Goal: Check status: Check status

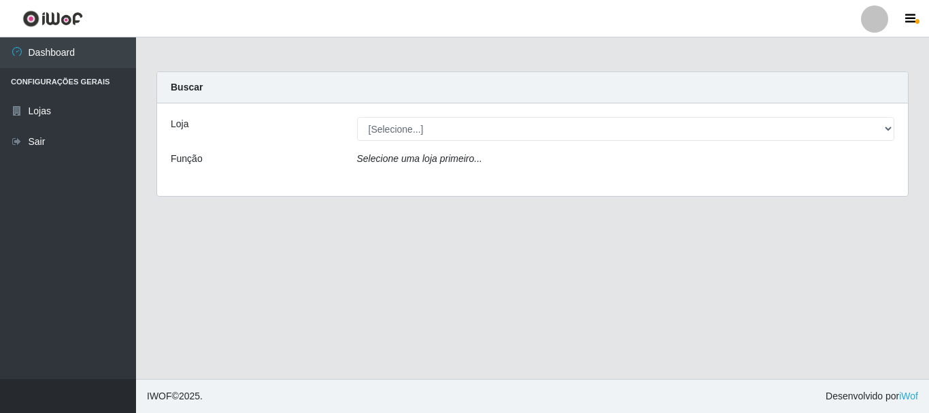
click at [458, 154] on icon "Selecione uma loja primeiro..." at bounding box center [419, 158] width 125 height 11
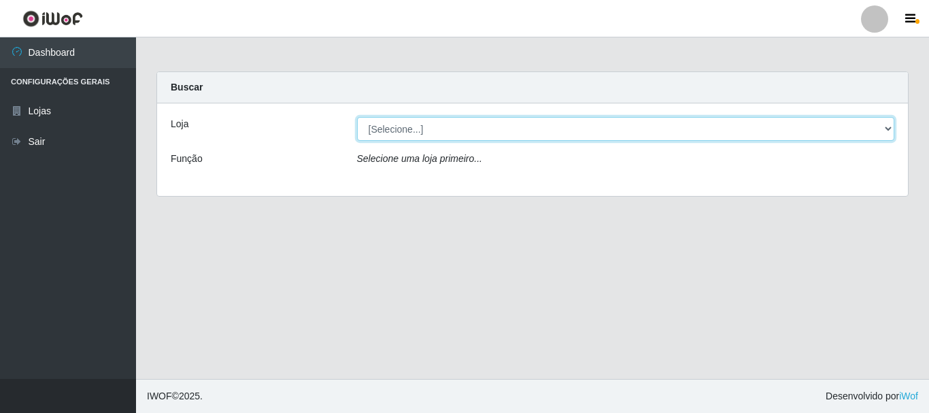
click at [419, 126] on select "[Selecione...] Hiper Queiroz - [GEOGRAPHIC_DATA]" at bounding box center [626, 129] width 538 height 24
select select "514"
click at [357, 117] on select "[Selecione...] Hiper Queiroz - [GEOGRAPHIC_DATA]" at bounding box center [626, 129] width 538 height 24
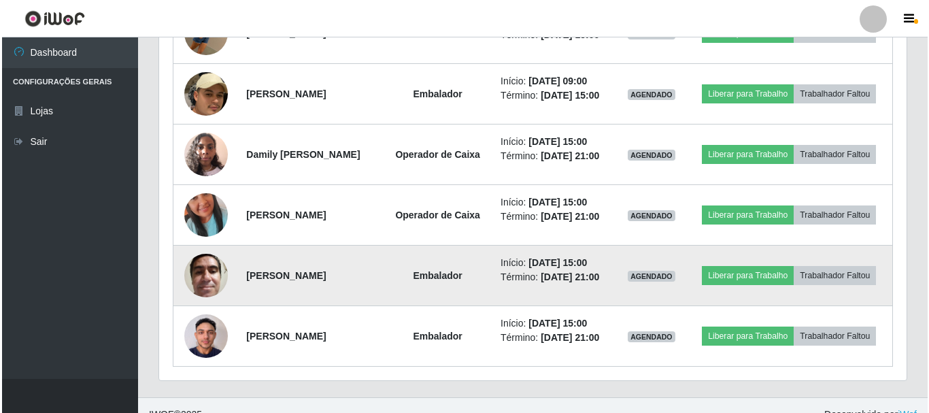
scroll to position [819, 0]
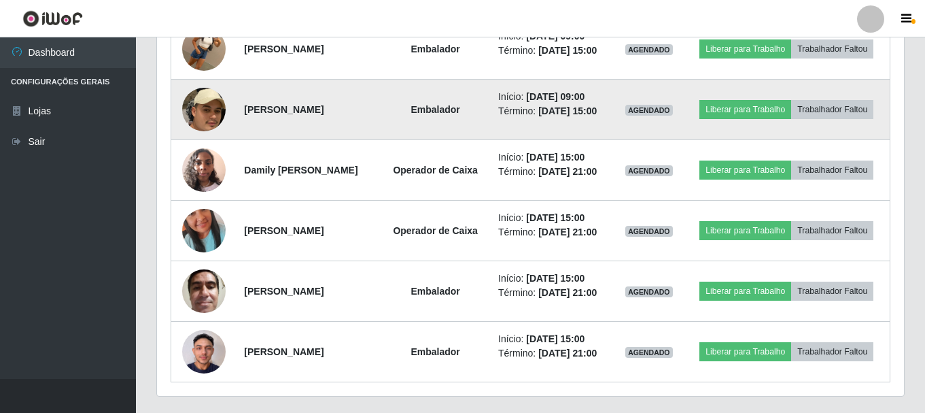
click at [199, 160] on img at bounding box center [204, 109] width 44 height 113
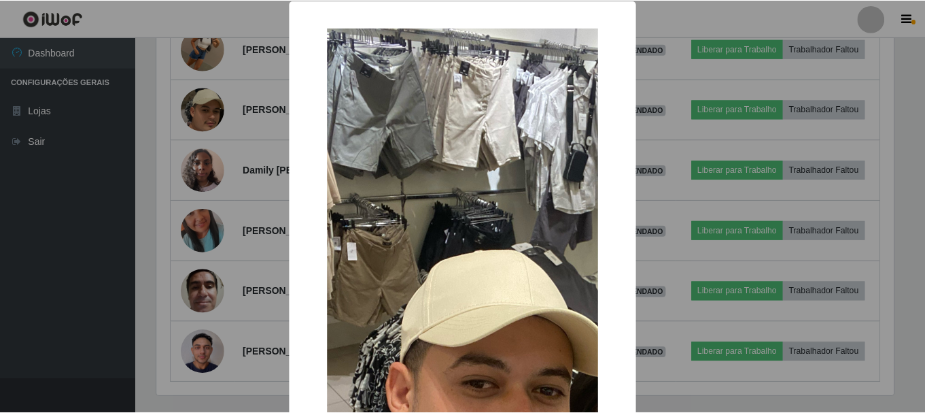
scroll to position [0, 0]
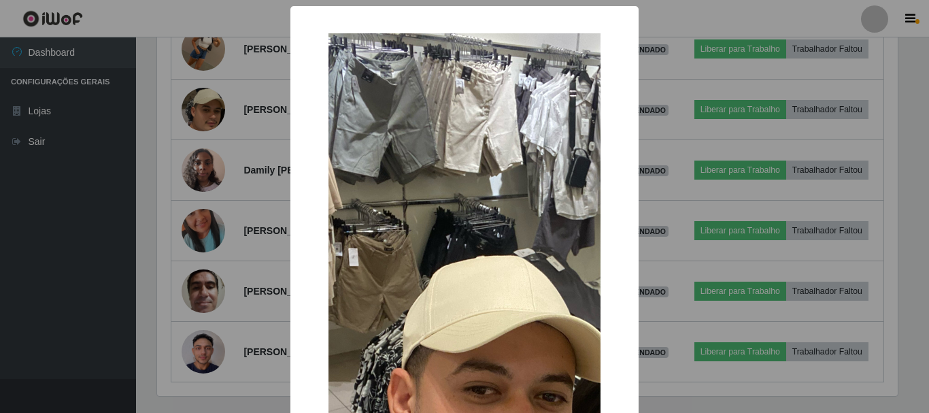
click at [496, 205] on img at bounding box center [464, 386] width 272 height 706
click at [703, 141] on div "× OK Cancel" at bounding box center [464, 206] width 929 height 413
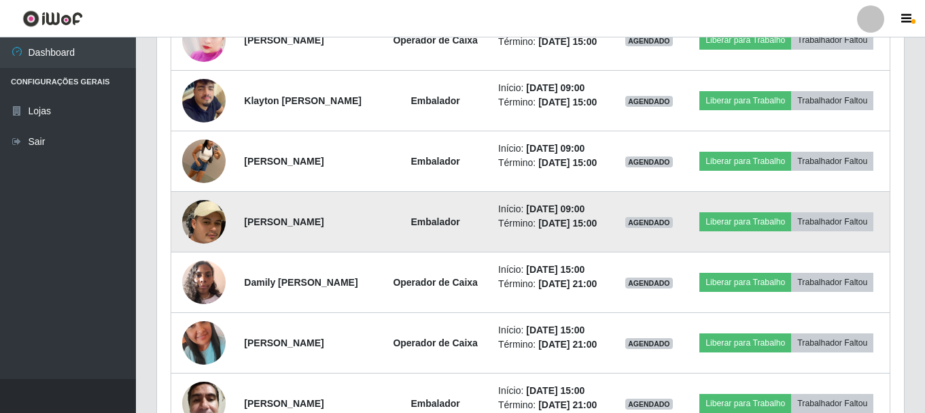
scroll to position [683, 0]
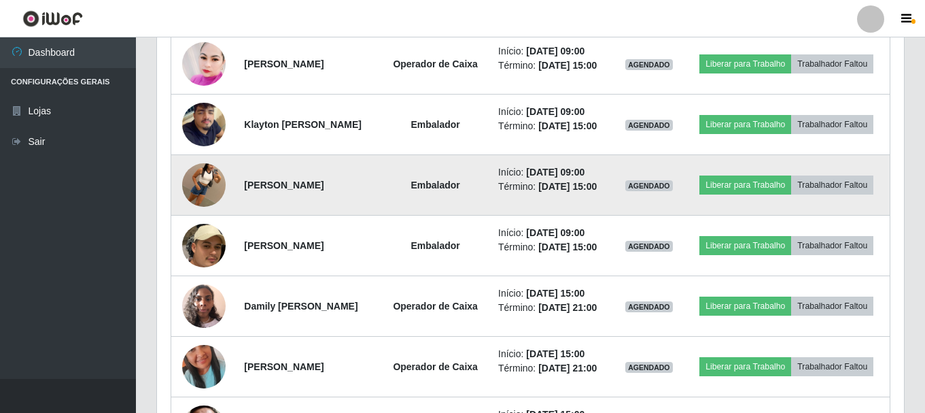
click at [203, 224] on img at bounding box center [204, 184] width 44 height 77
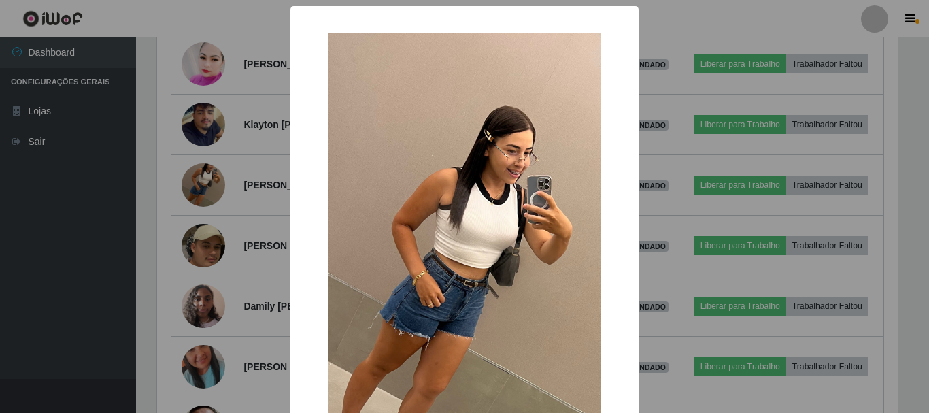
click at [668, 33] on div "× OK Cancel" at bounding box center [464, 206] width 929 height 413
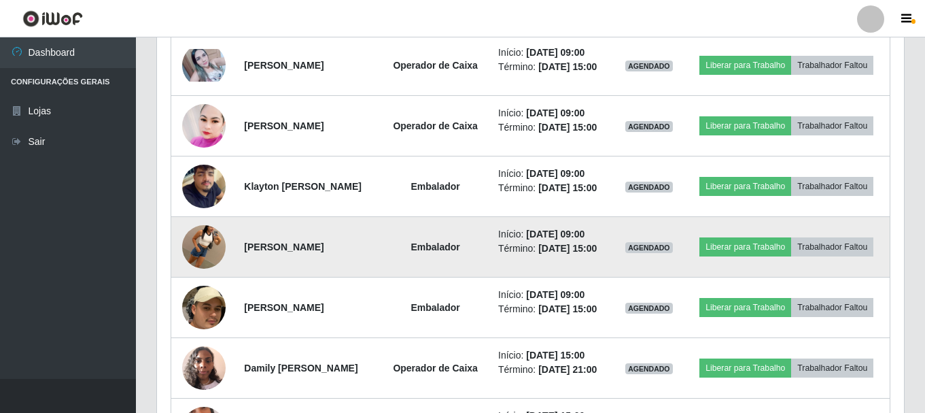
scroll to position [547, 0]
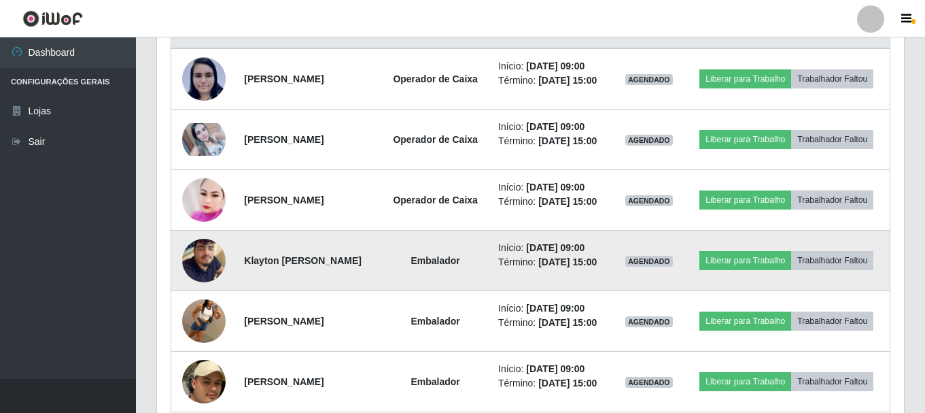
click at [196, 296] on img at bounding box center [204, 260] width 44 height 77
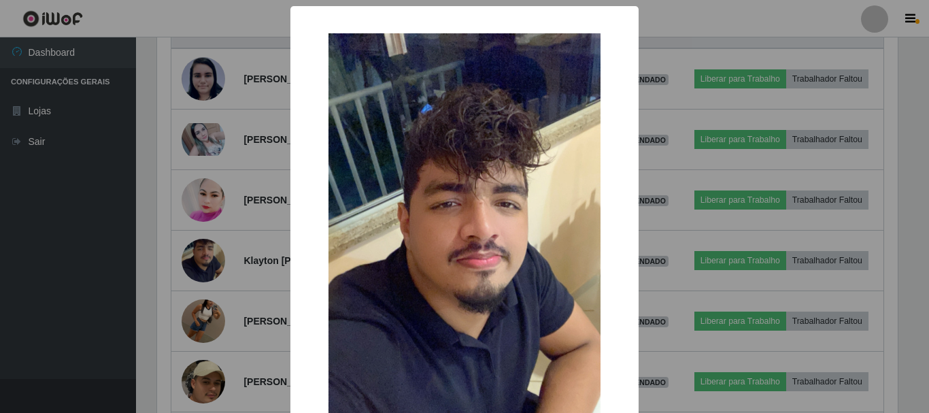
click at [719, 18] on div "× OK Cancel" at bounding box center [464, 206] width 929 height 413
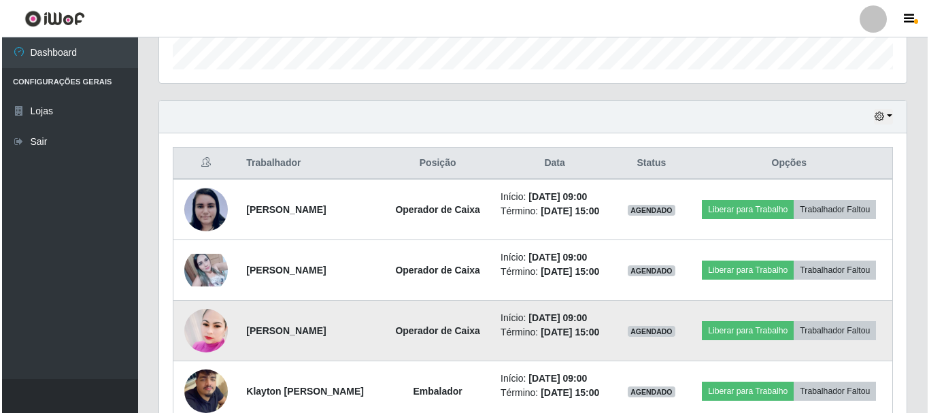
scroll to position [411, 0]
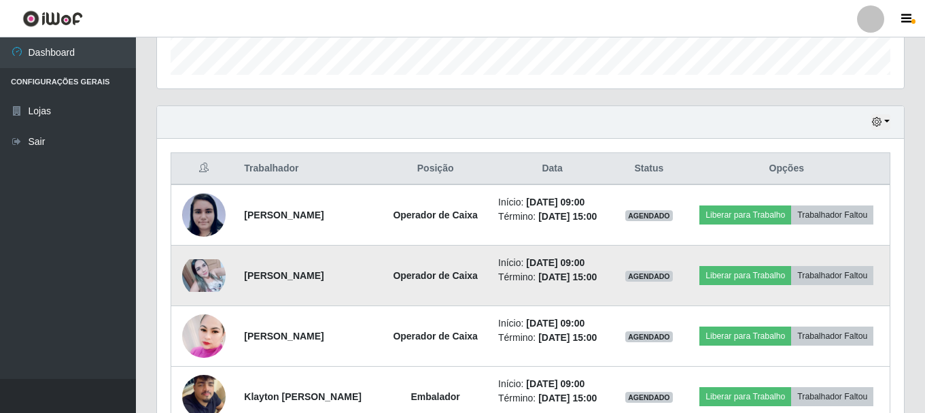
click at [202, 286] on img at bounding box center [204, 275] width 44 height 33
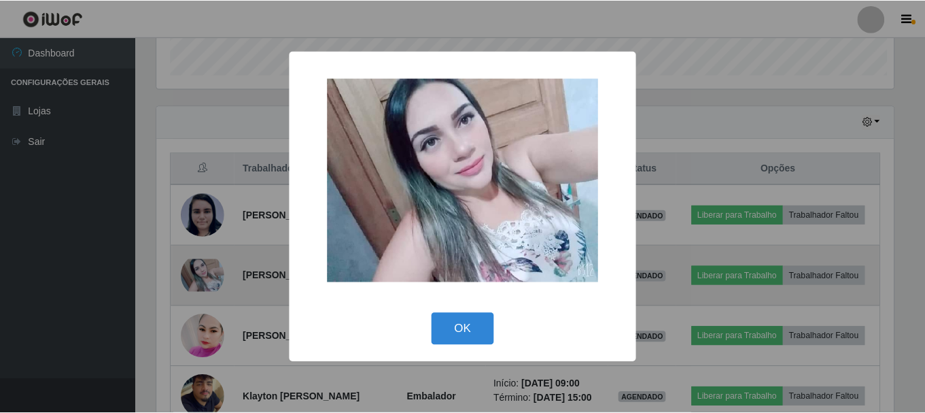
scroll to position [282, 740]
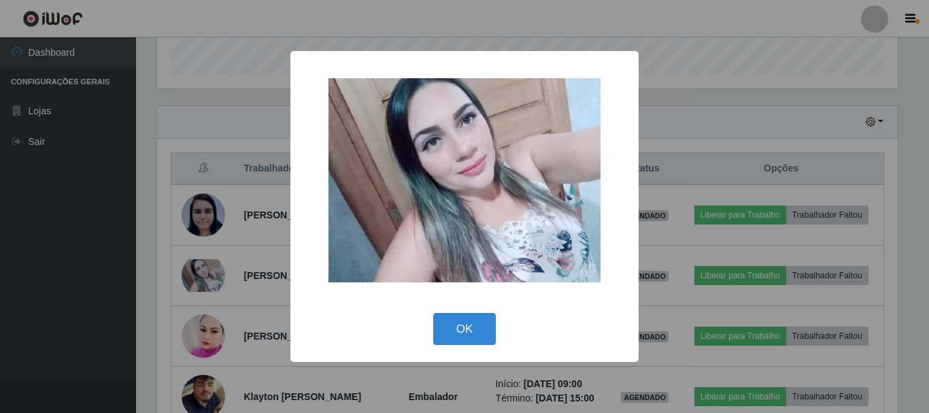
click at [719, 27] on div "× OK Cancel" at bounding box center [464, 206] width 929 height 413
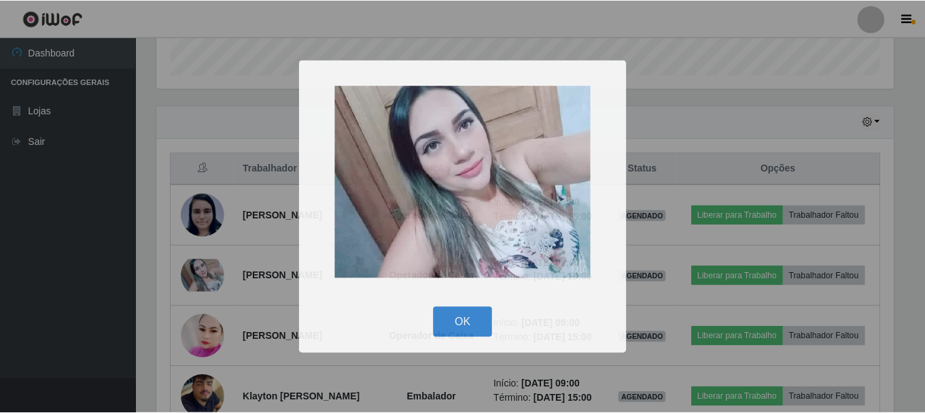
scroll to position [0, 0]
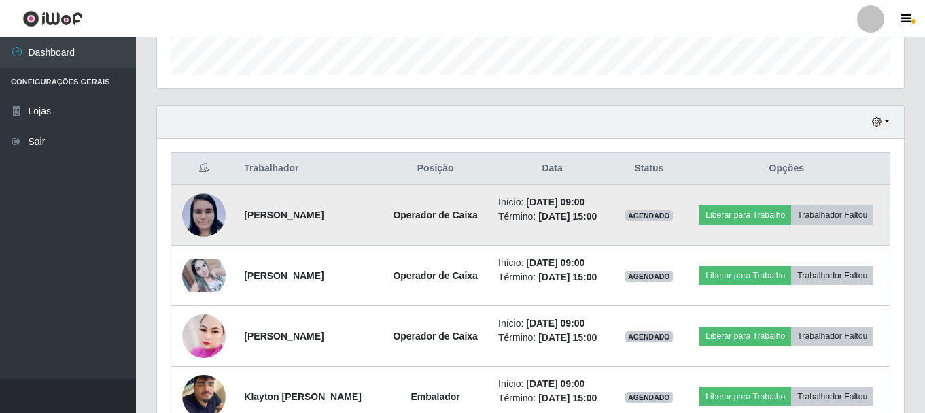
click at [204, 223] on img at bounding box center [204, 214] width 44 height 45
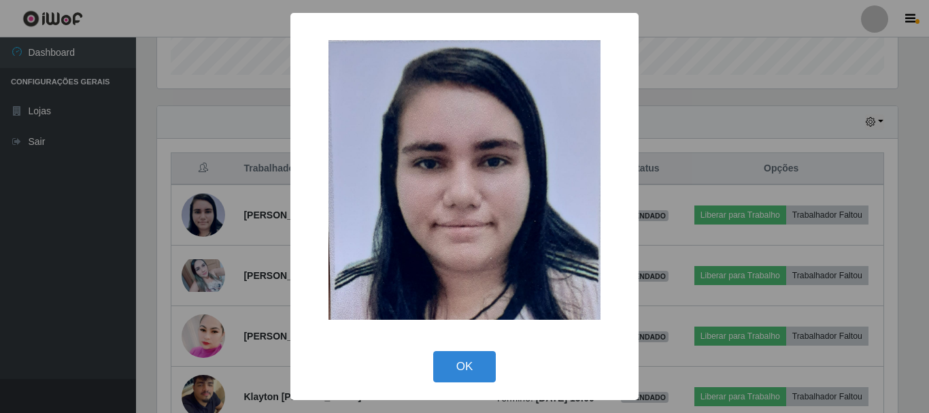
click at [729, 16] on div "× OK Cancel" at bounding box center [464, 206] width 929 height 413
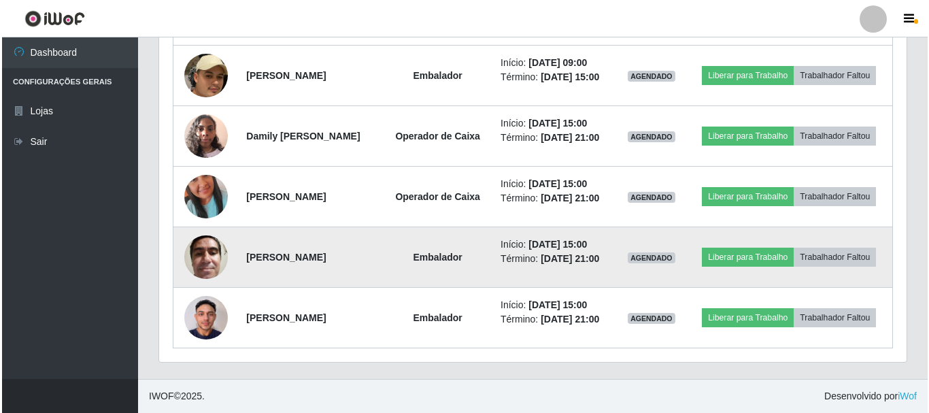
scroll to position [955, 0]
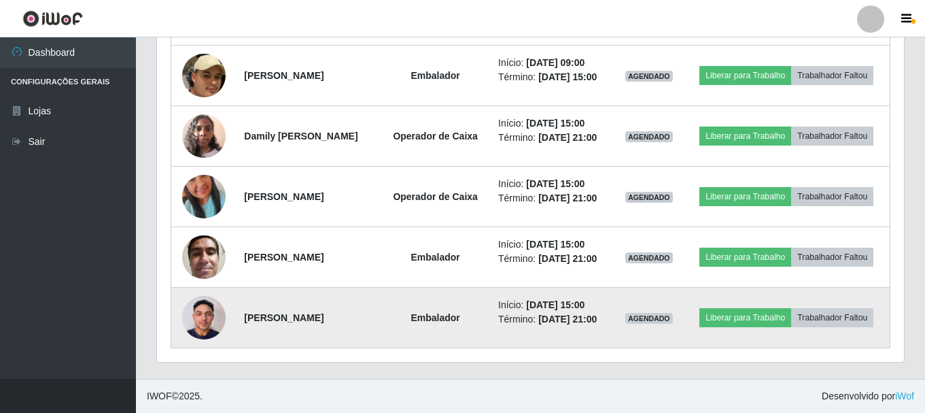
click at [199, 321] on img at bounding box center [204, 317] width 44 height 58
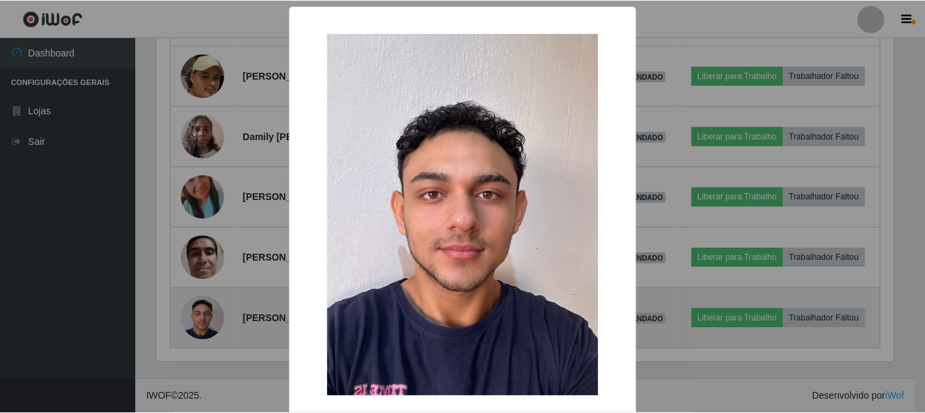
scroll to position [282, 740]
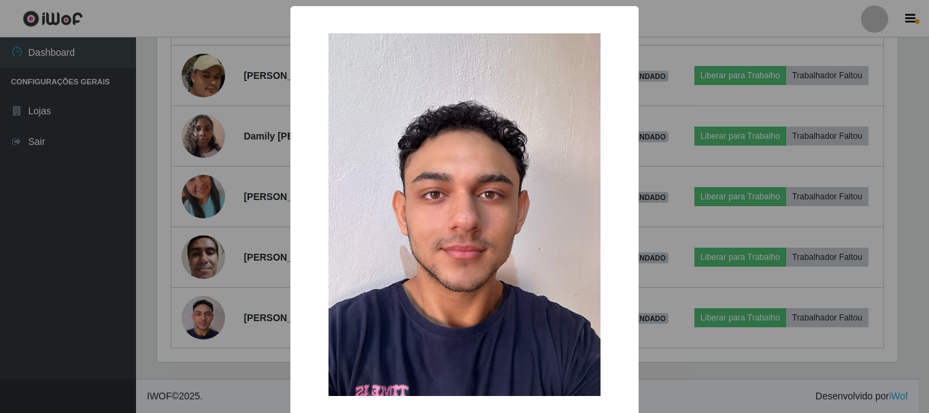
click at [703, 264] on div "× OK Cancel" at bounding box center [464, 206] width 929 height 413
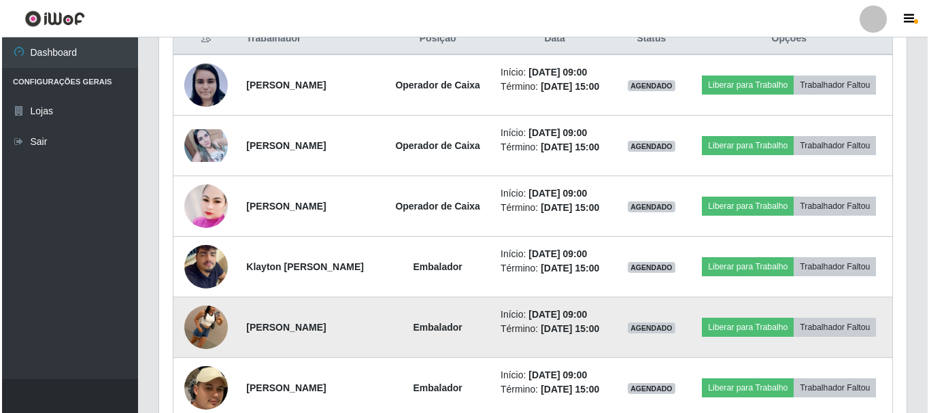
scroll to position [615, 0]
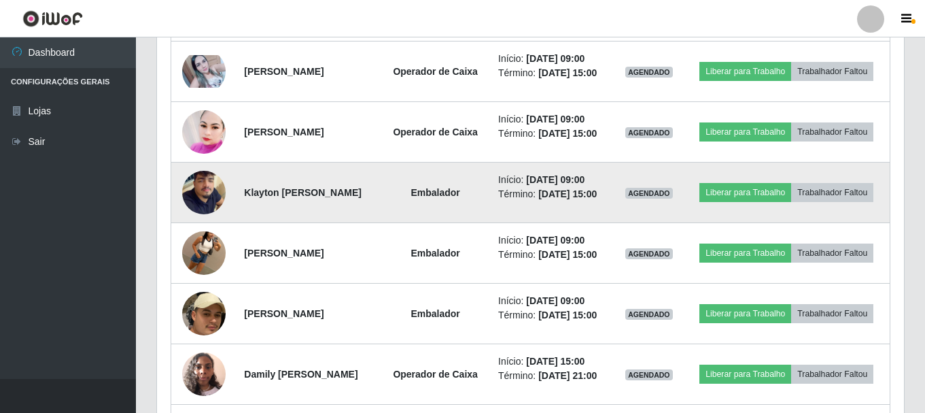
click at [198, 231] on img at bounding box center [204, 192] width 44 height 77
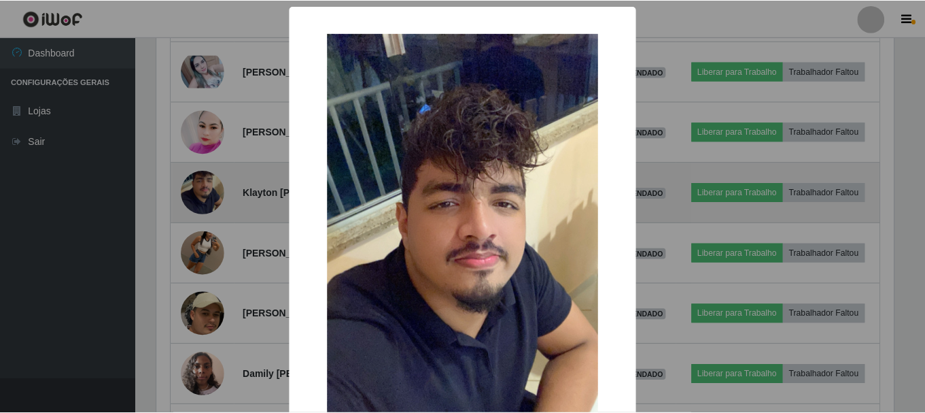
scroll to position [282, 740]
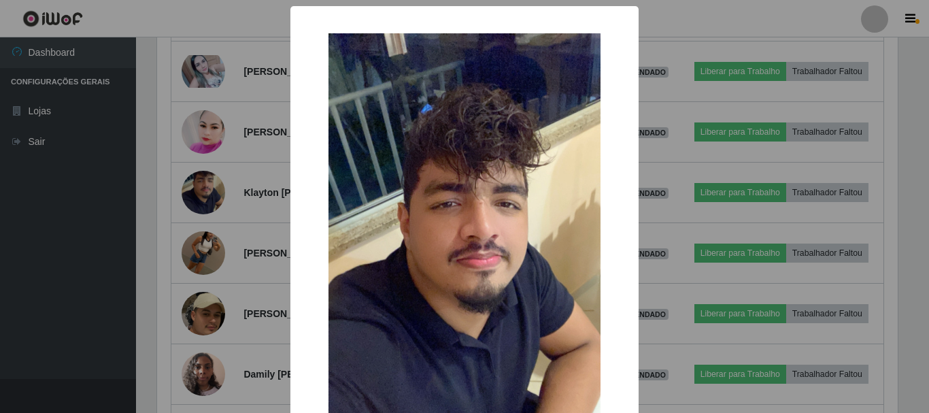
click at [226, 133] on div "× OK Cancel" at bounding box center [464, 206] width 929 height 413
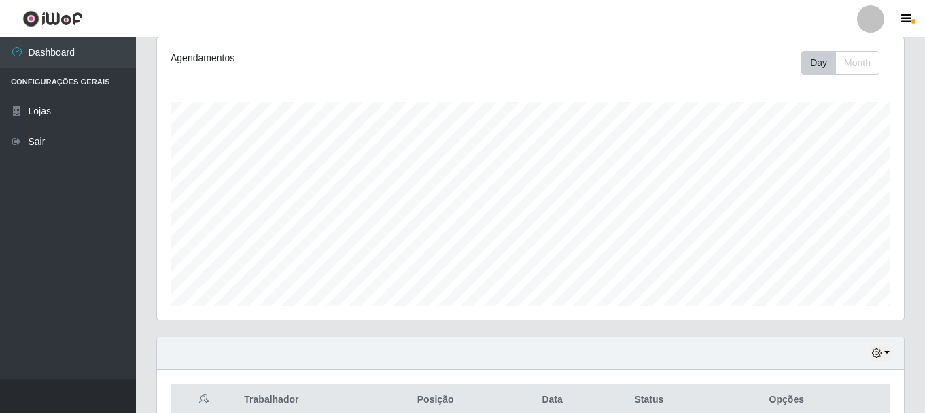
scroll to position [139, 0]
